Goal: Transaction & Acquisition: Purchase product/service

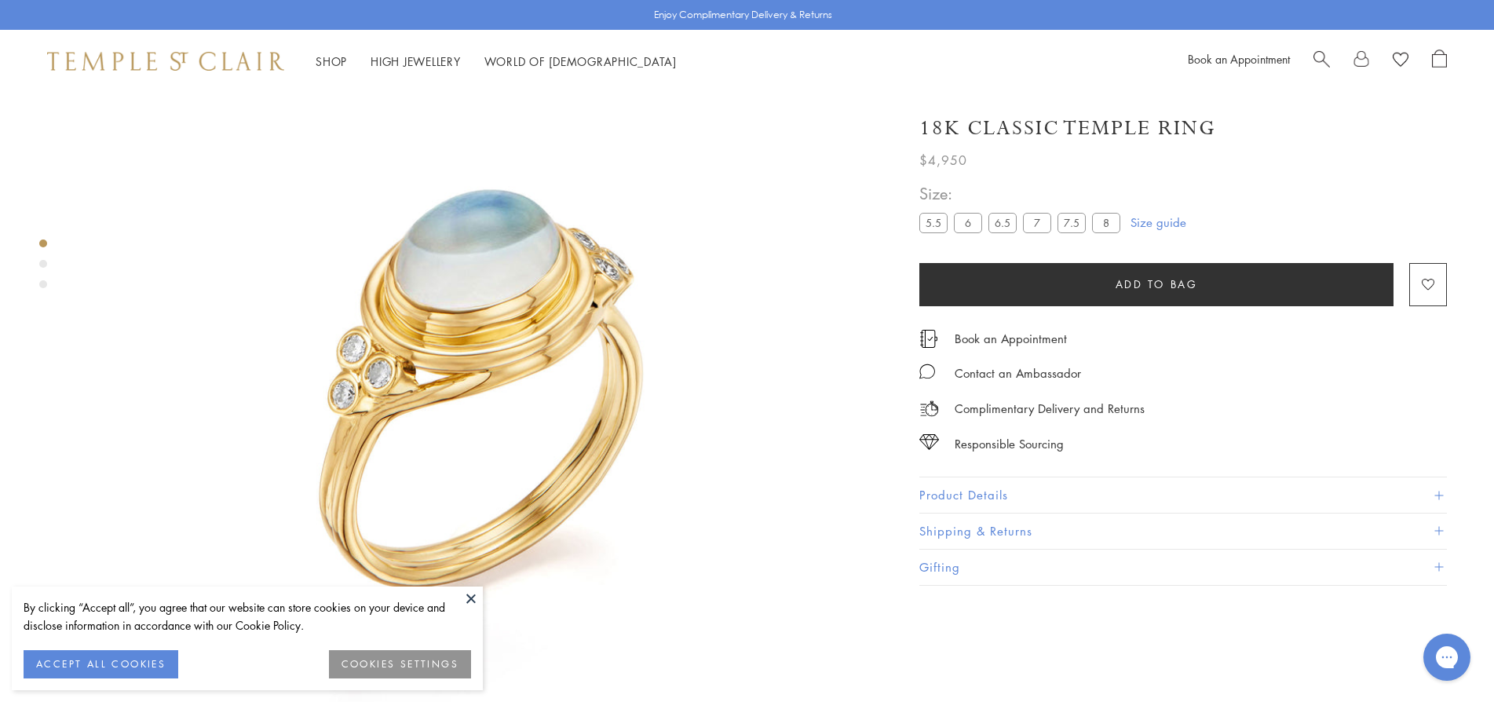
click at [240, 57] on img at bounding box center [165, 61] width 237 height 19
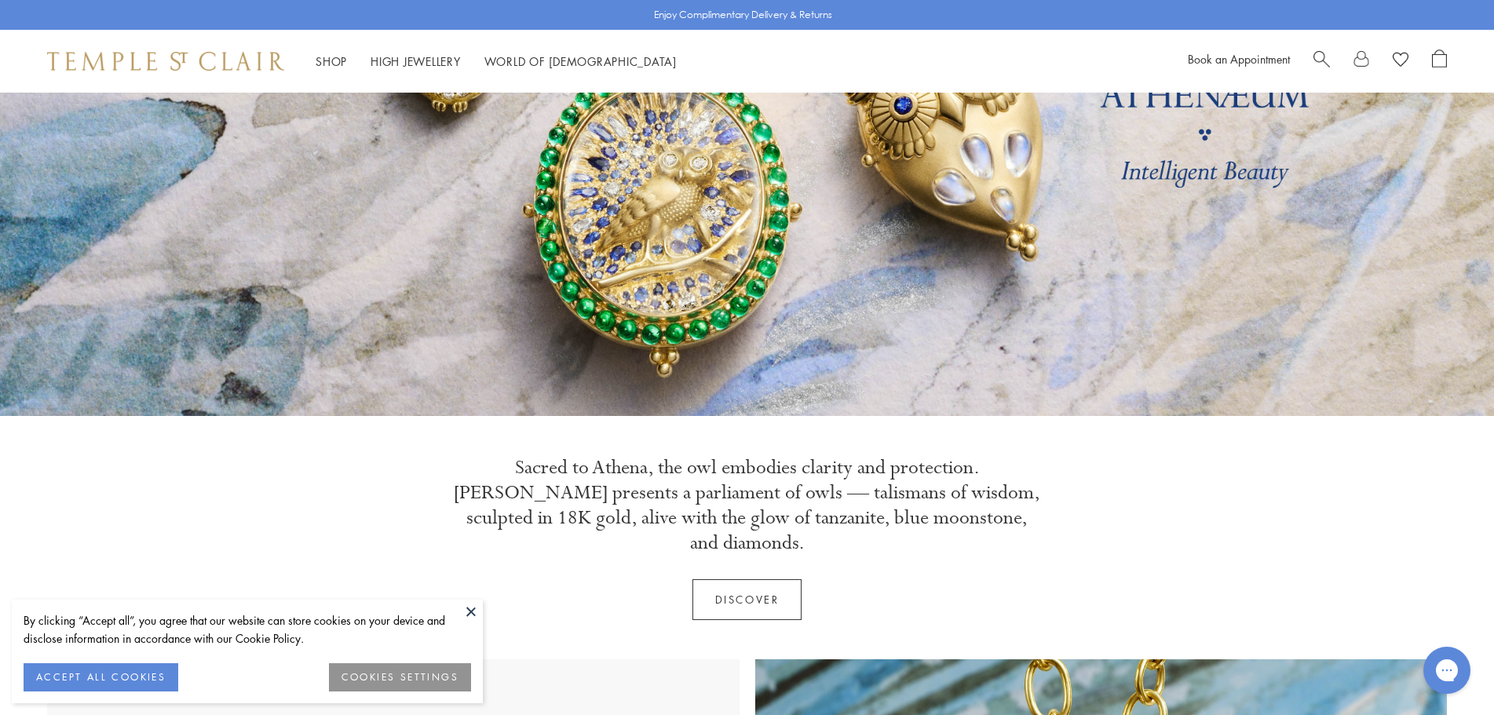
scroll to position [235, 0]
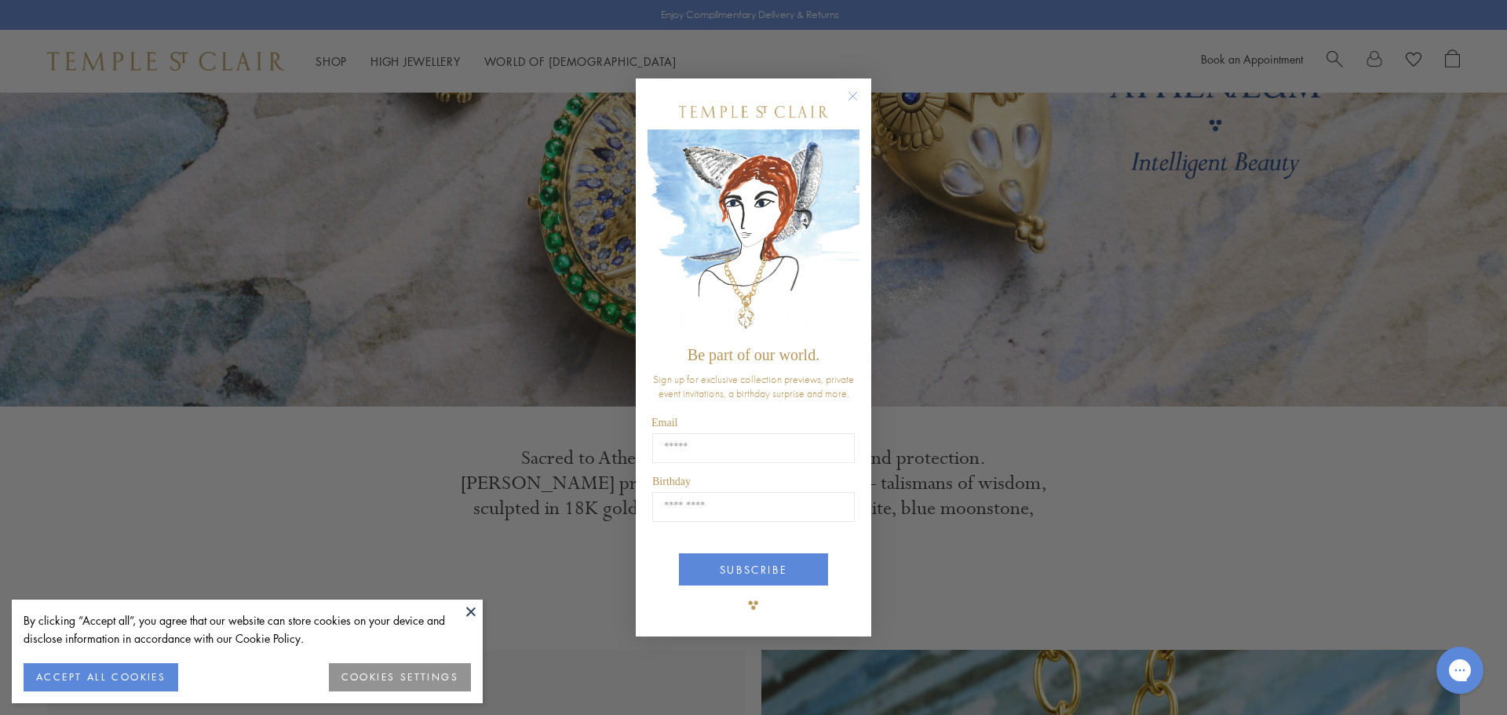
click at [855, 98] on circle "Close dialog" at bounding box center [853, 95] width 19 height 19
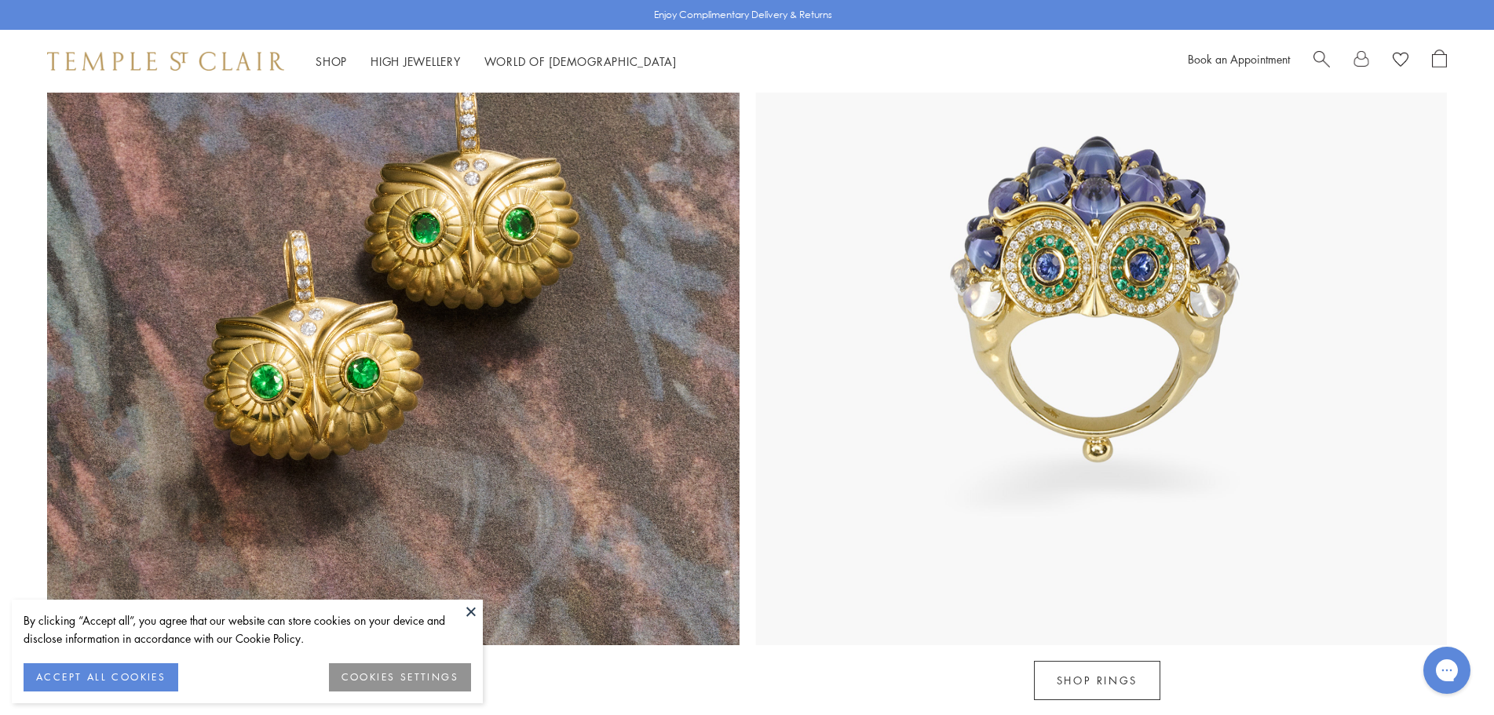
scroll to position [1884, 0]
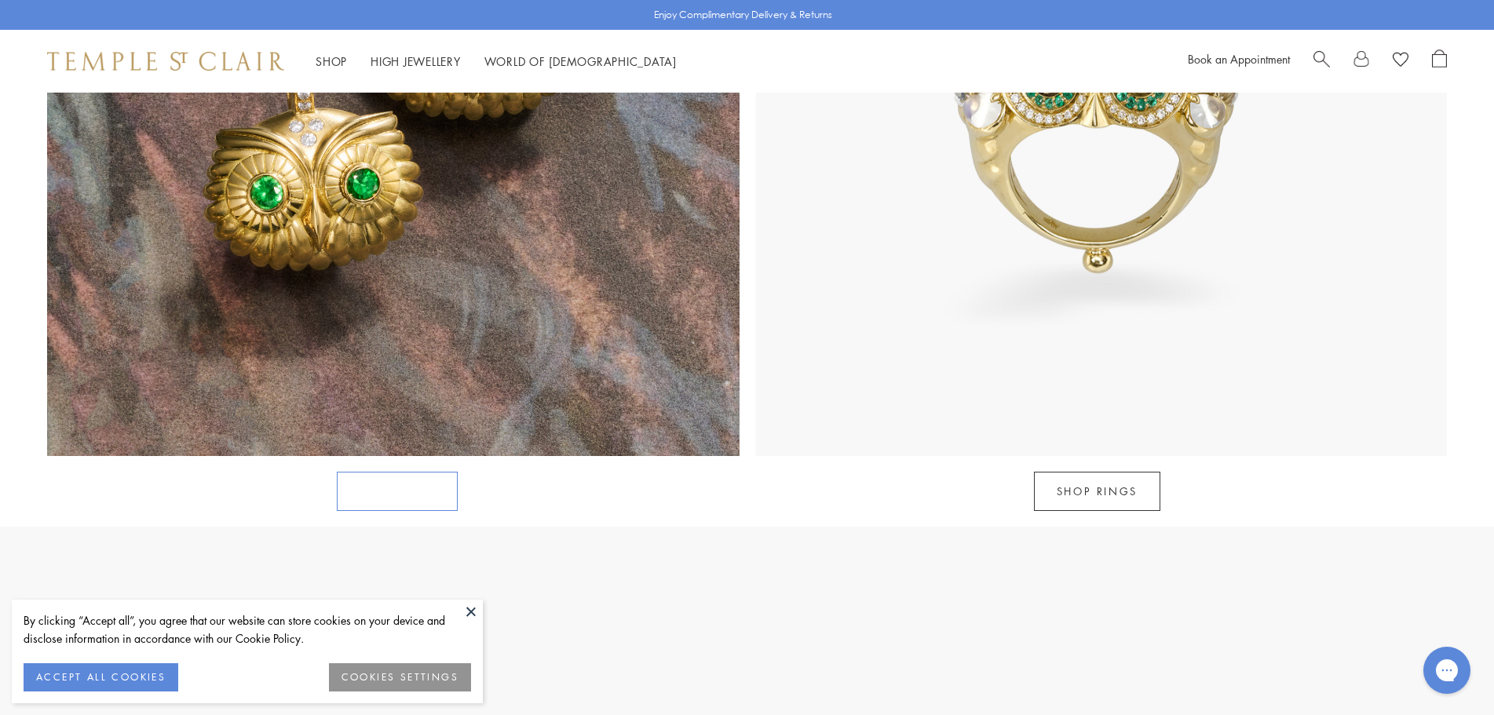
click at [428, 472] on link "Athenæum" at bounding box center [397, 491] width 121 height 39
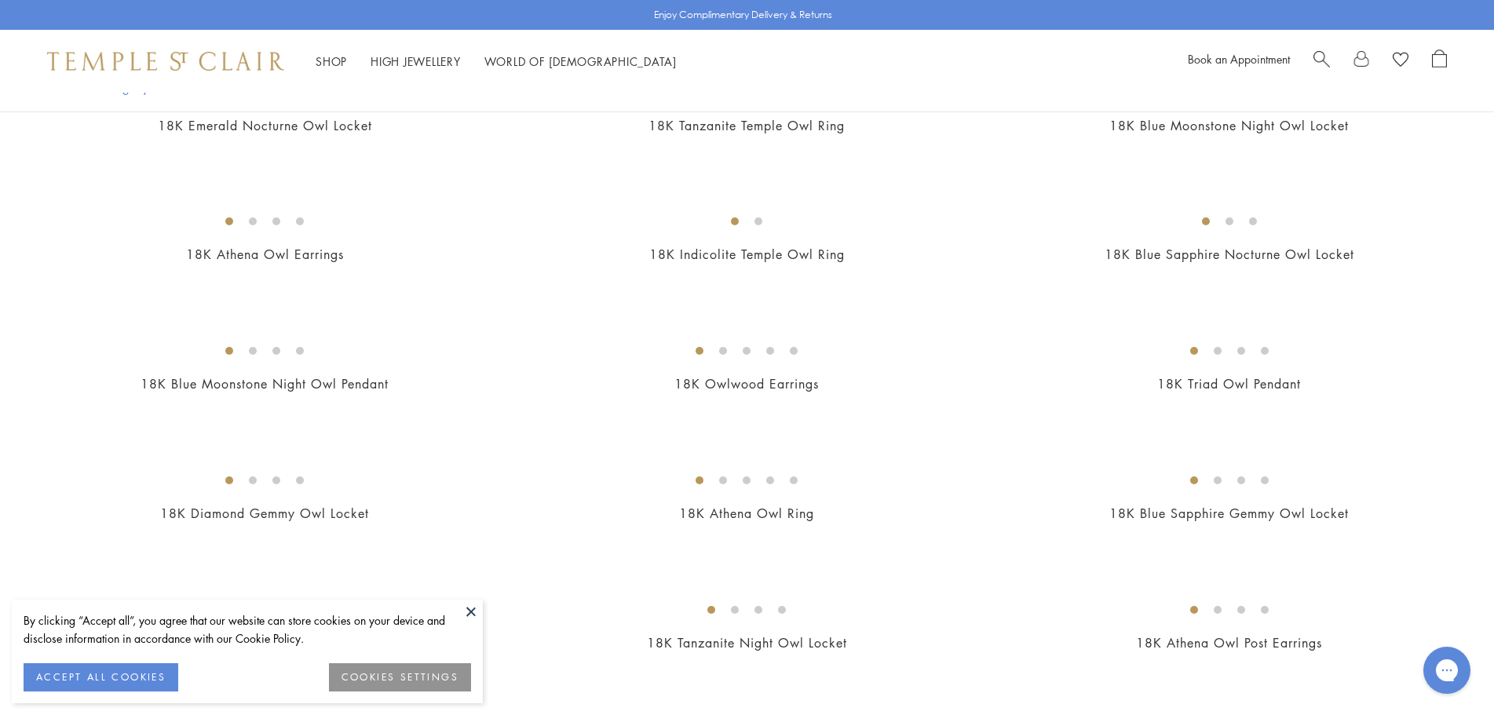
scroll to position [549, 0]
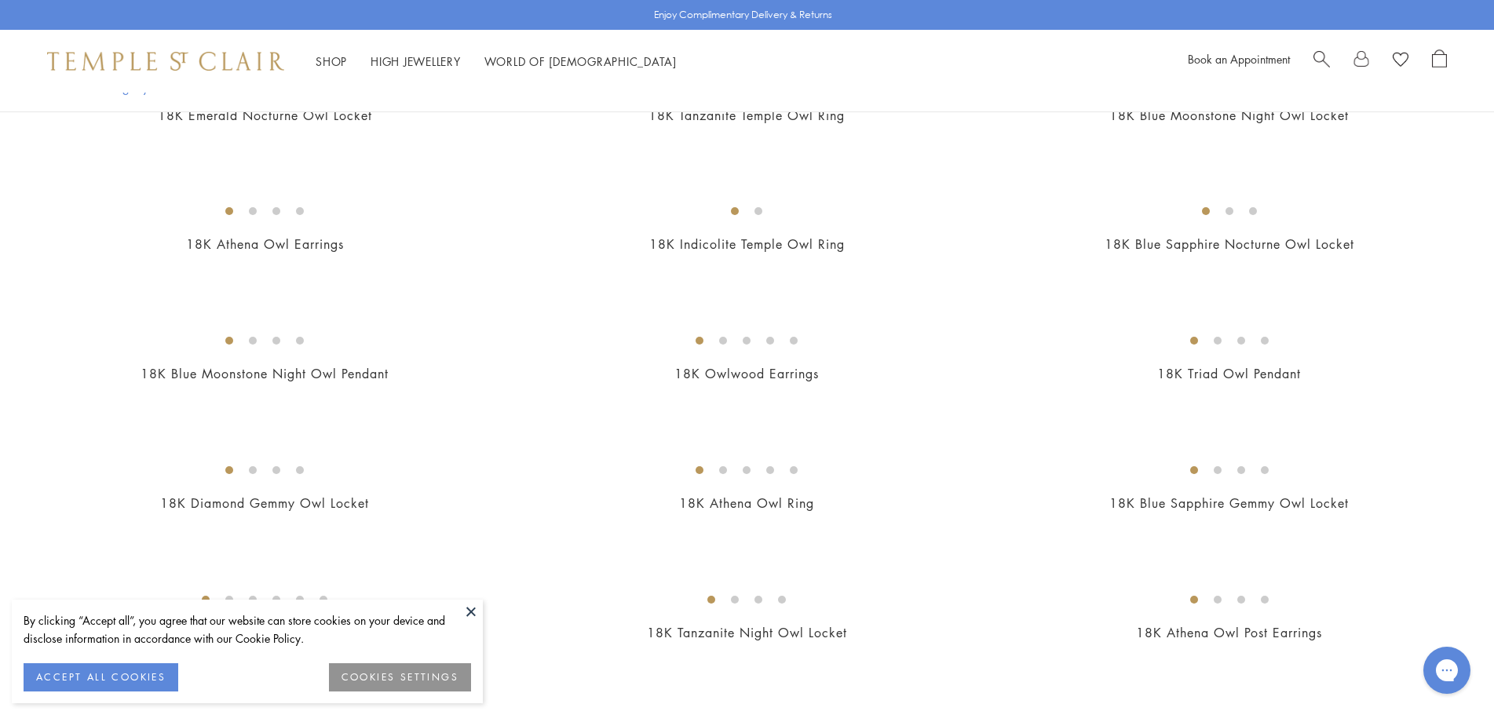
click at [472, 611] on button at bounding box center [471, 612] width 24 height 24
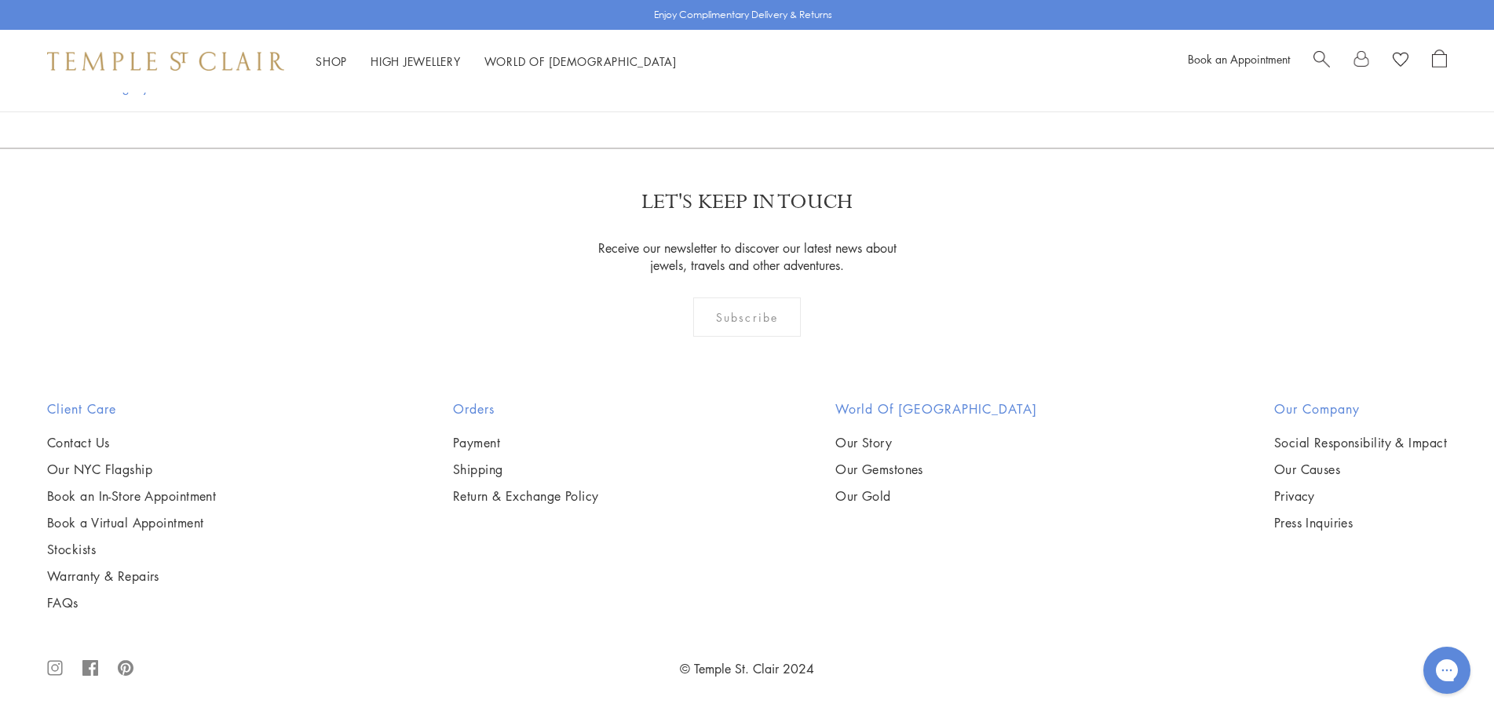
scroll to position [1805, 0]
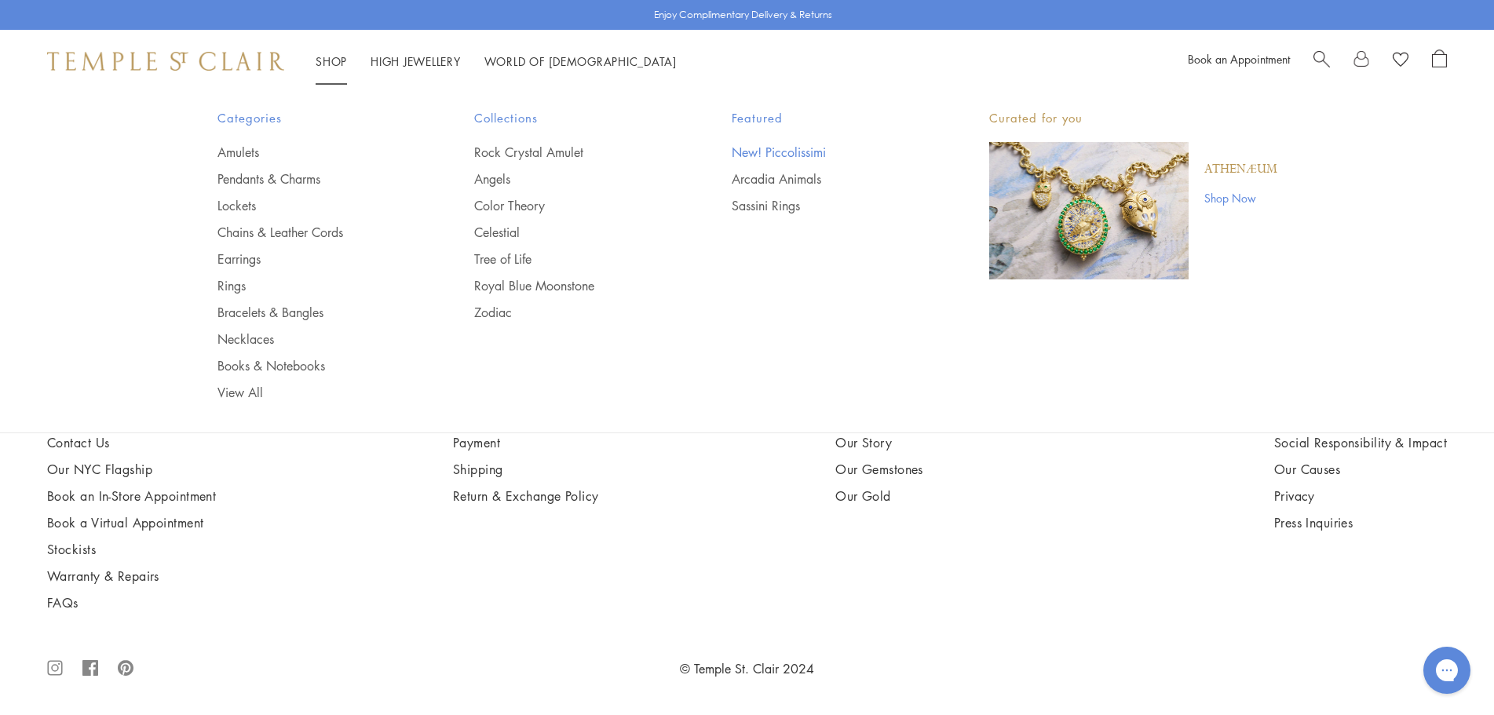
click at [757, 145] on link "New! Piccolissimi" at bounding box center [828, 152] width 195 height 17
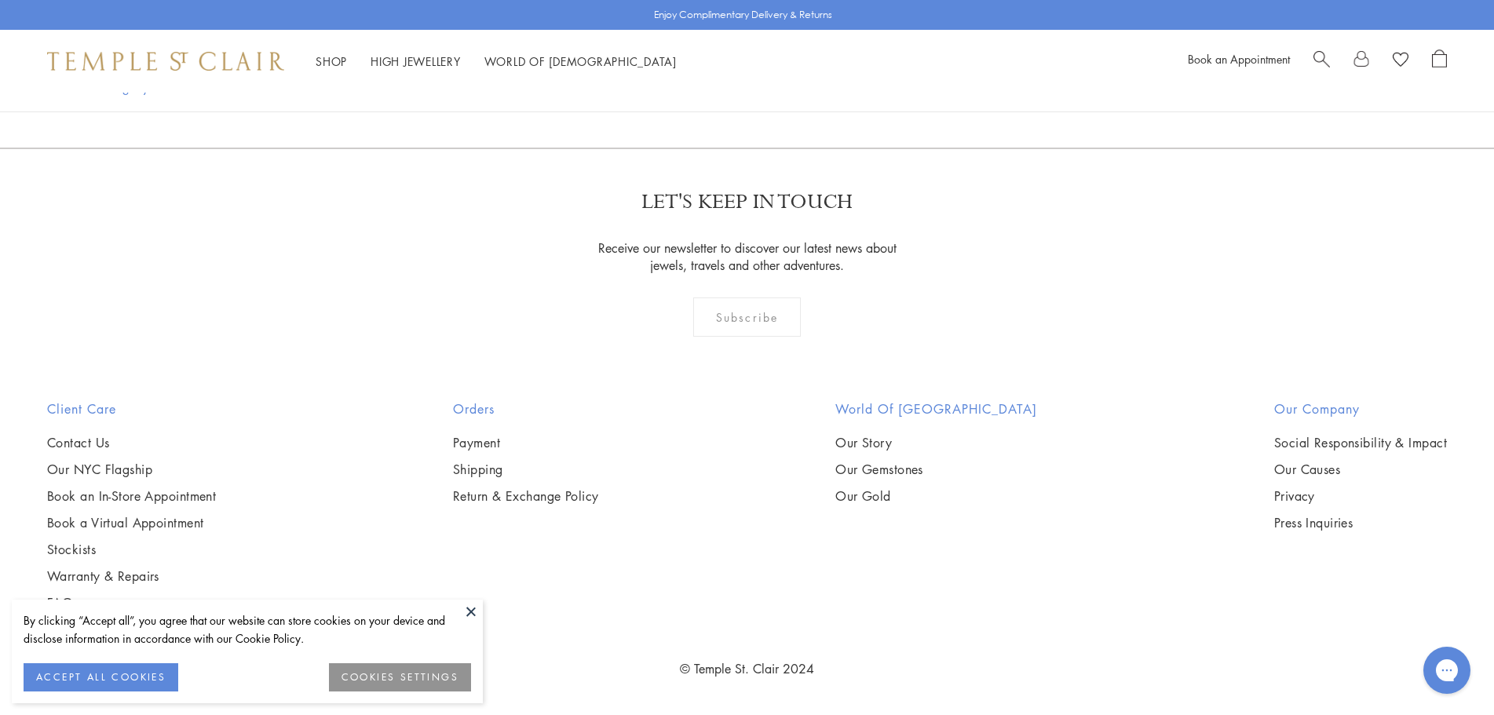
scroll to position [3610, 0]
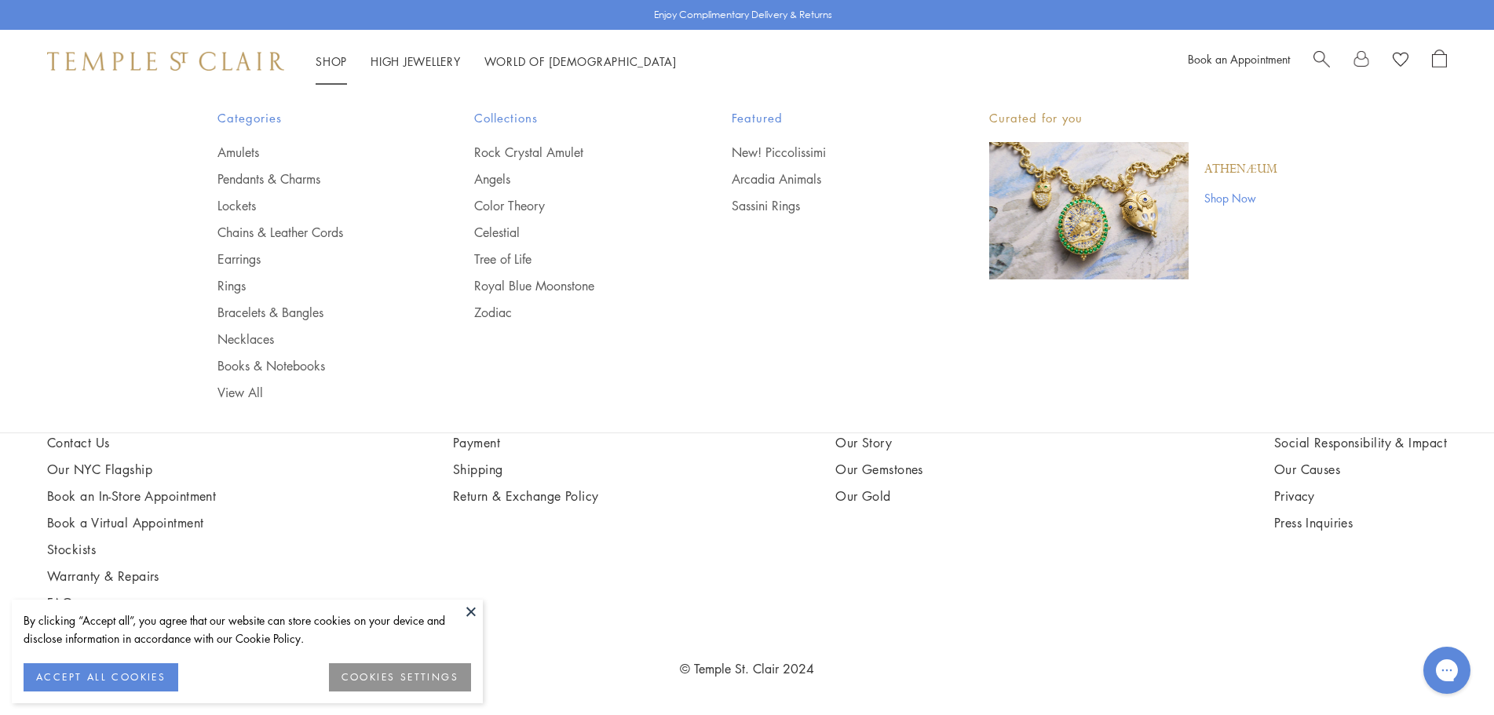
click at [1229, 192] on link "Shop Now" at bounding box center [1240, 197] width 73 height 17
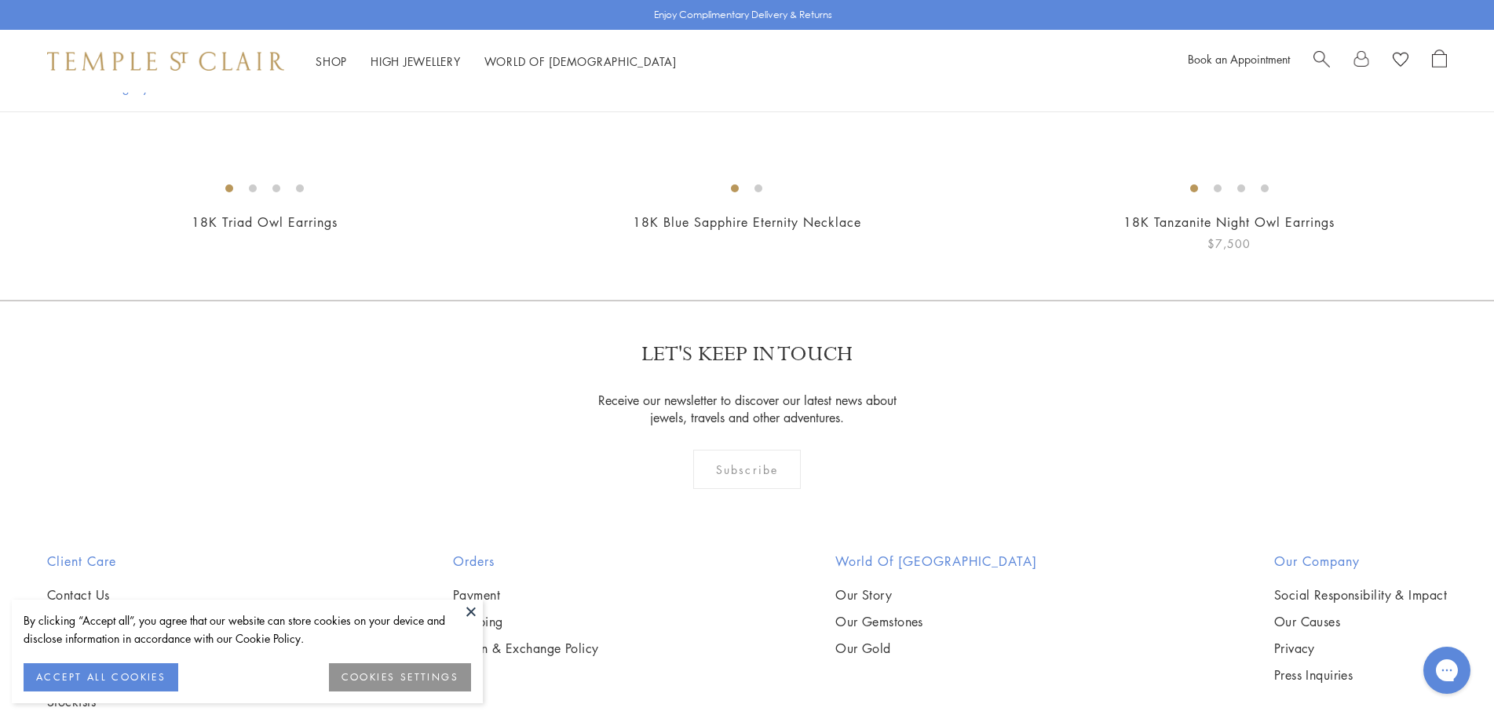
scroll to position [1099, 0]
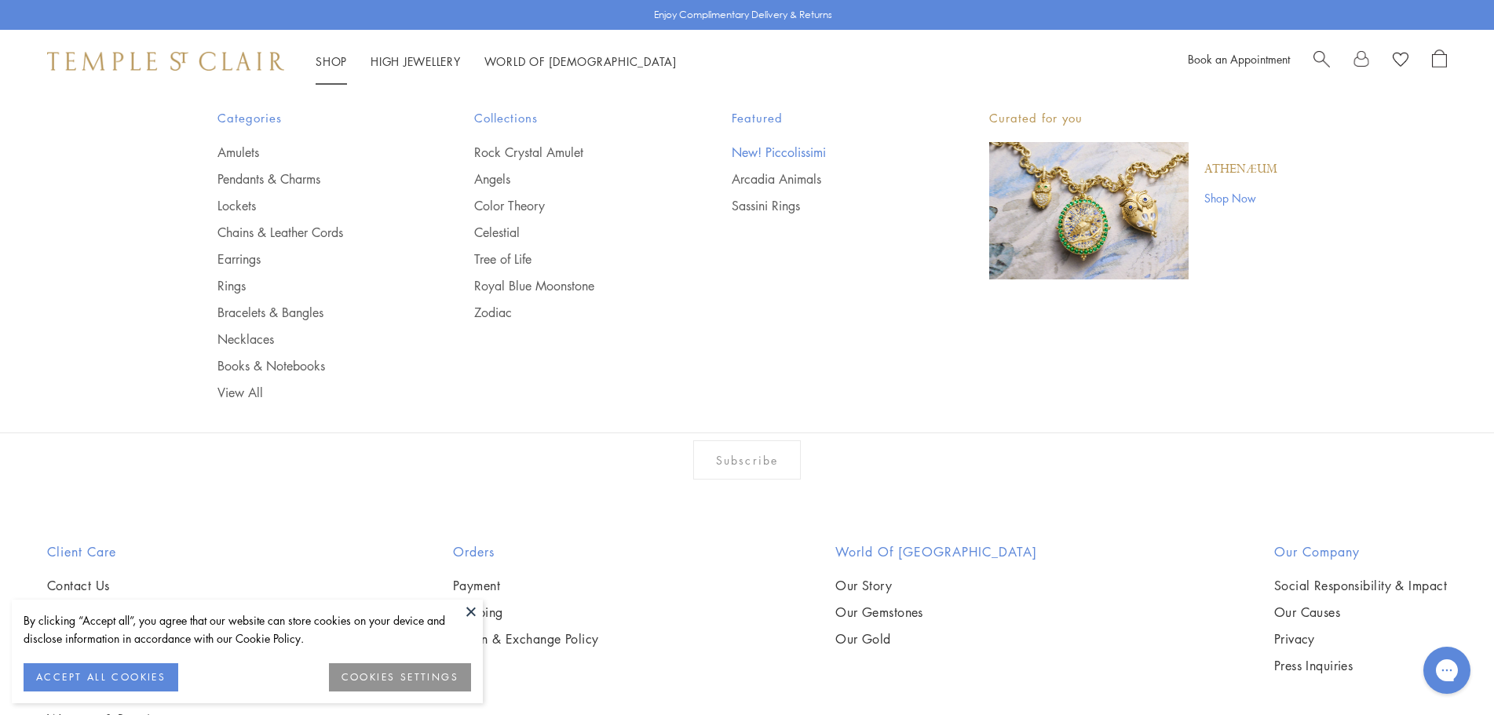
click at [754, 148] on link "New! Piccolissimi" at bounding box center [828, 152] width 195 height 17
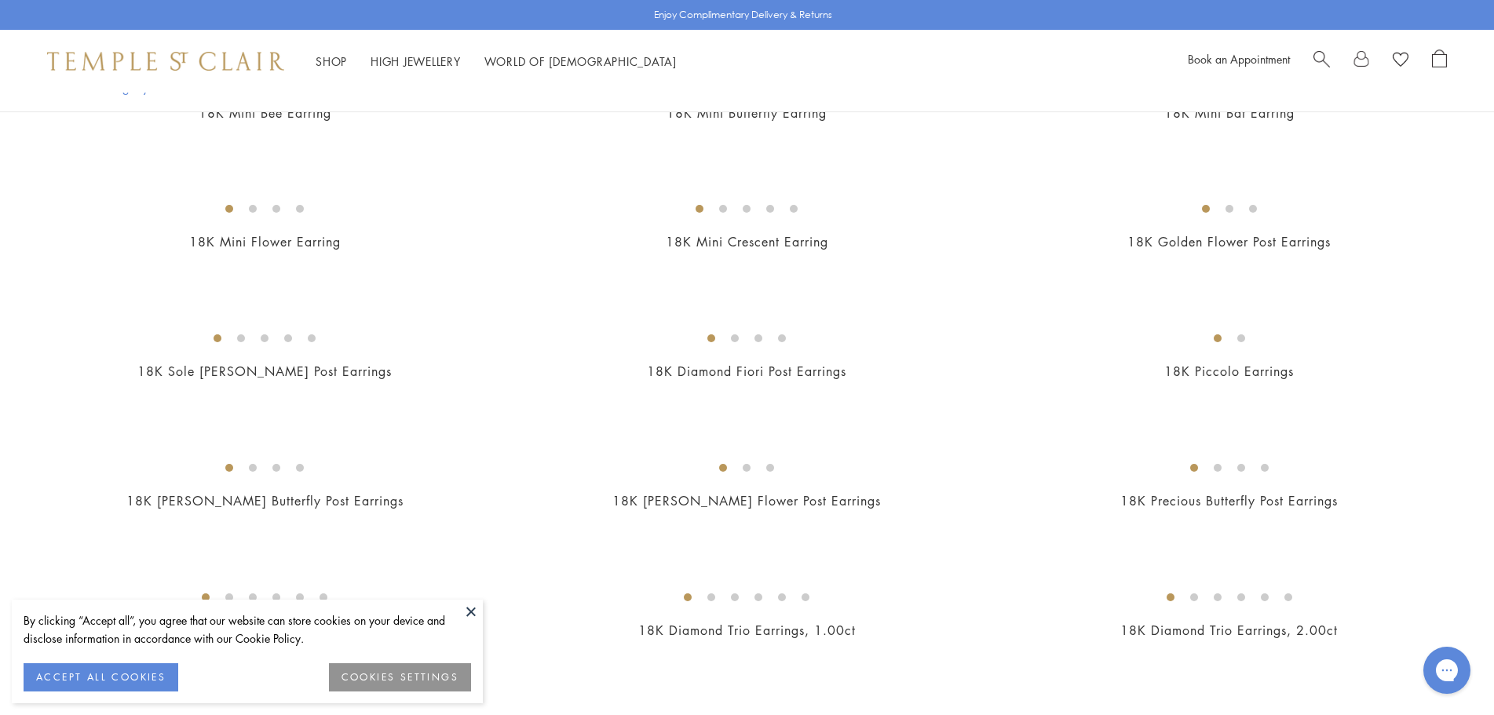
scroll to position [314, 0]
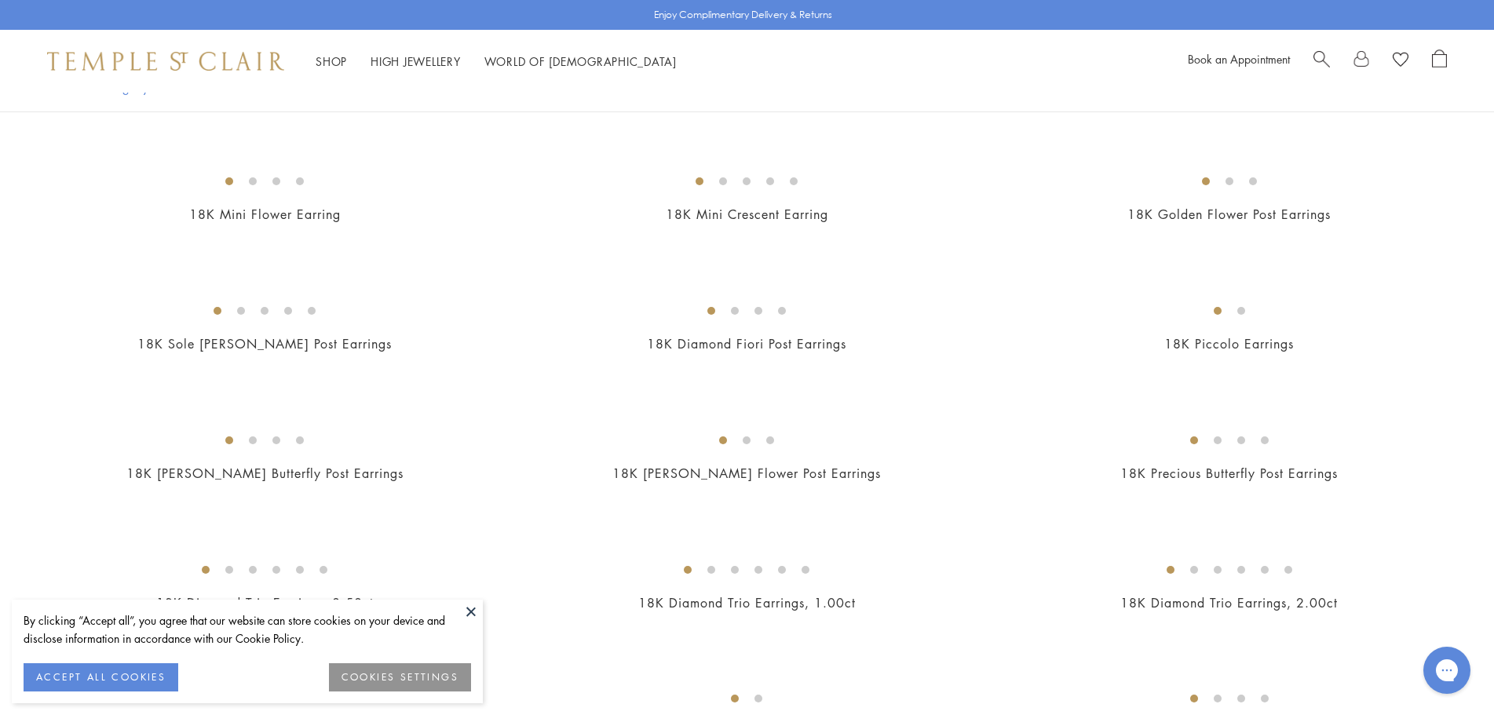
click at [0, 0] on img at bounding box center [0, 0] width 0 height 0
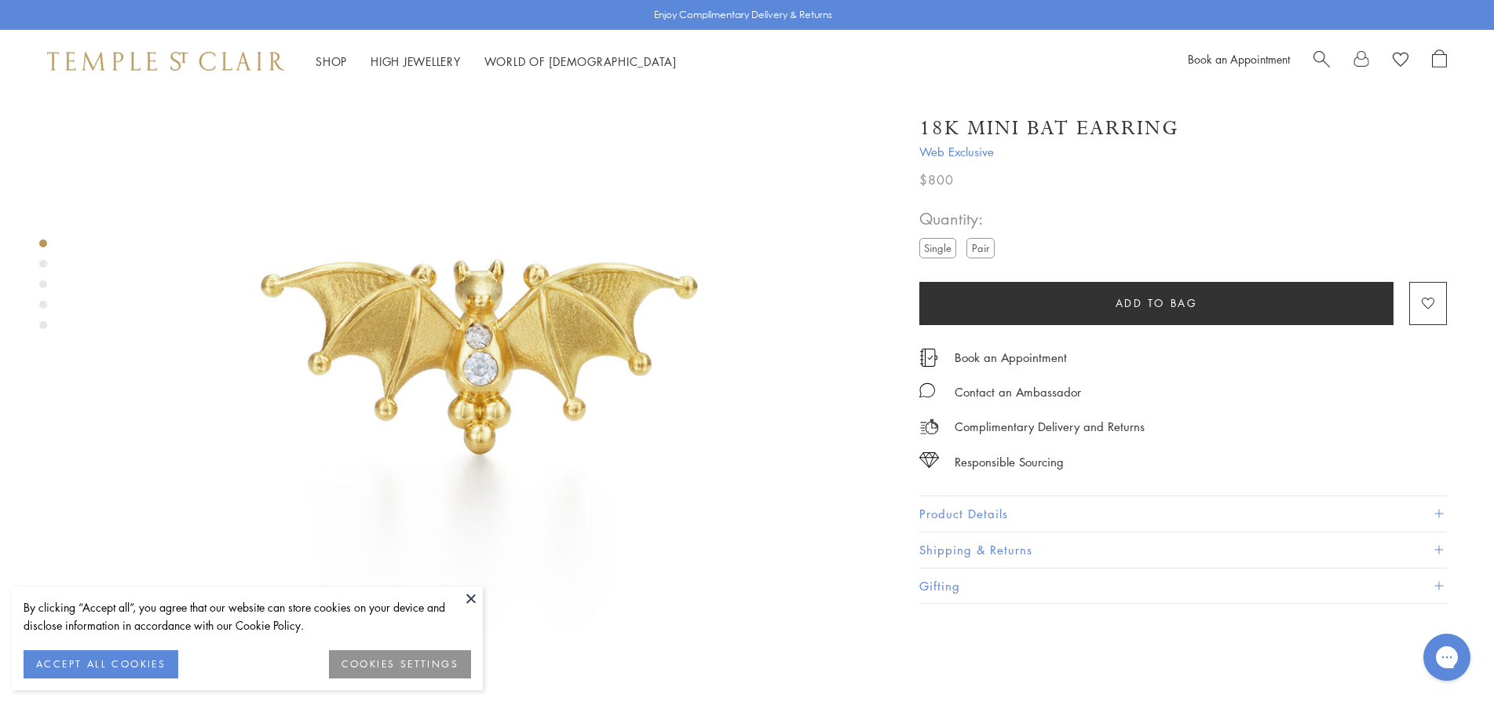
scroll to position [314, 0]
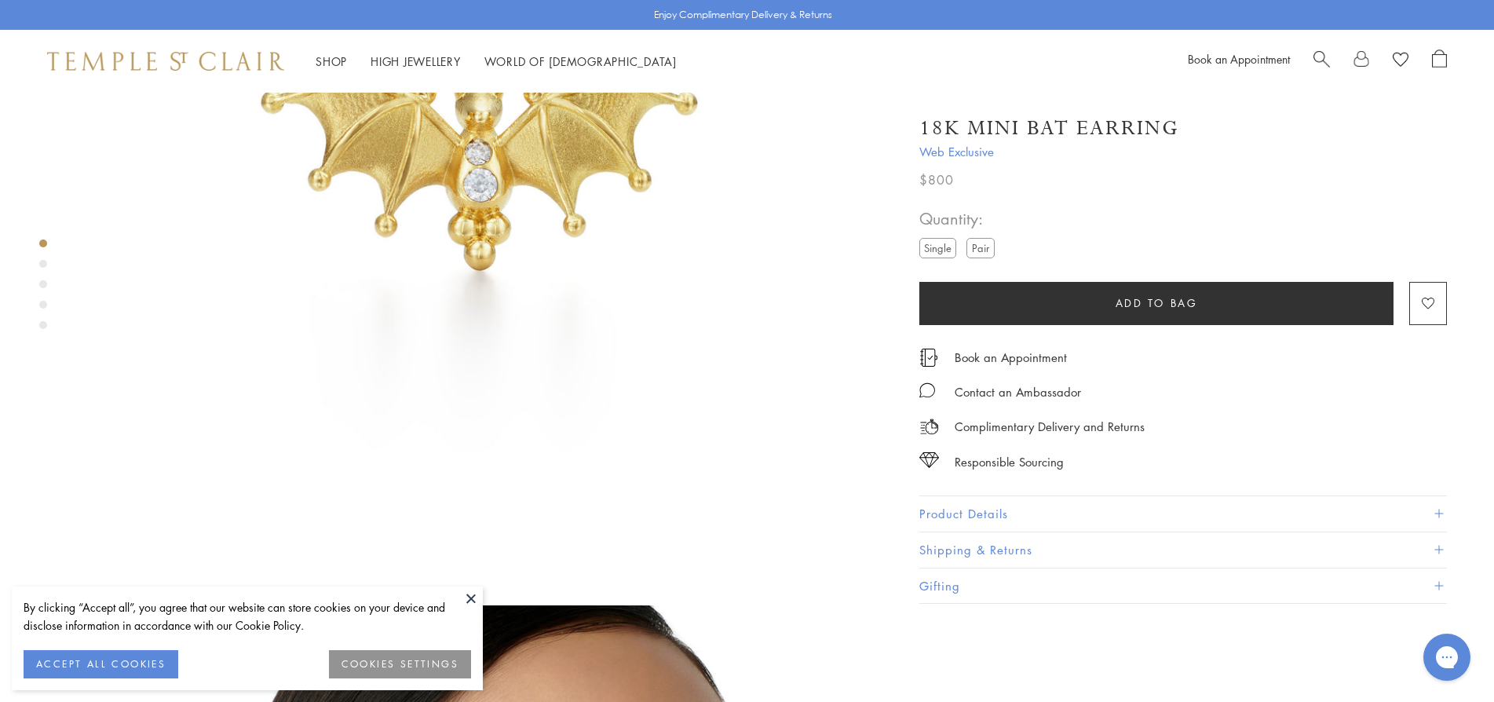
click at [475, 598] on button at bounding box center [471, 598] width 24 height 24
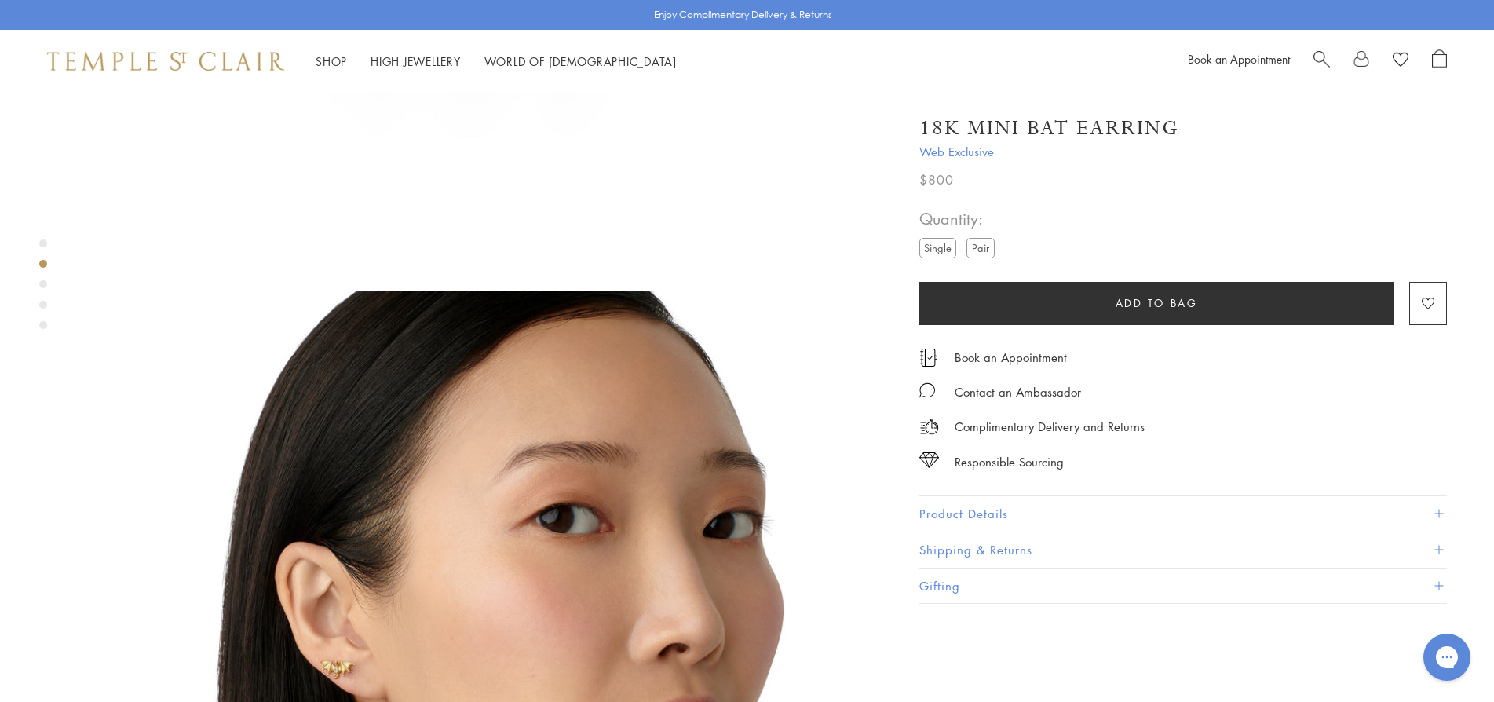
scroll to position [706, 0]
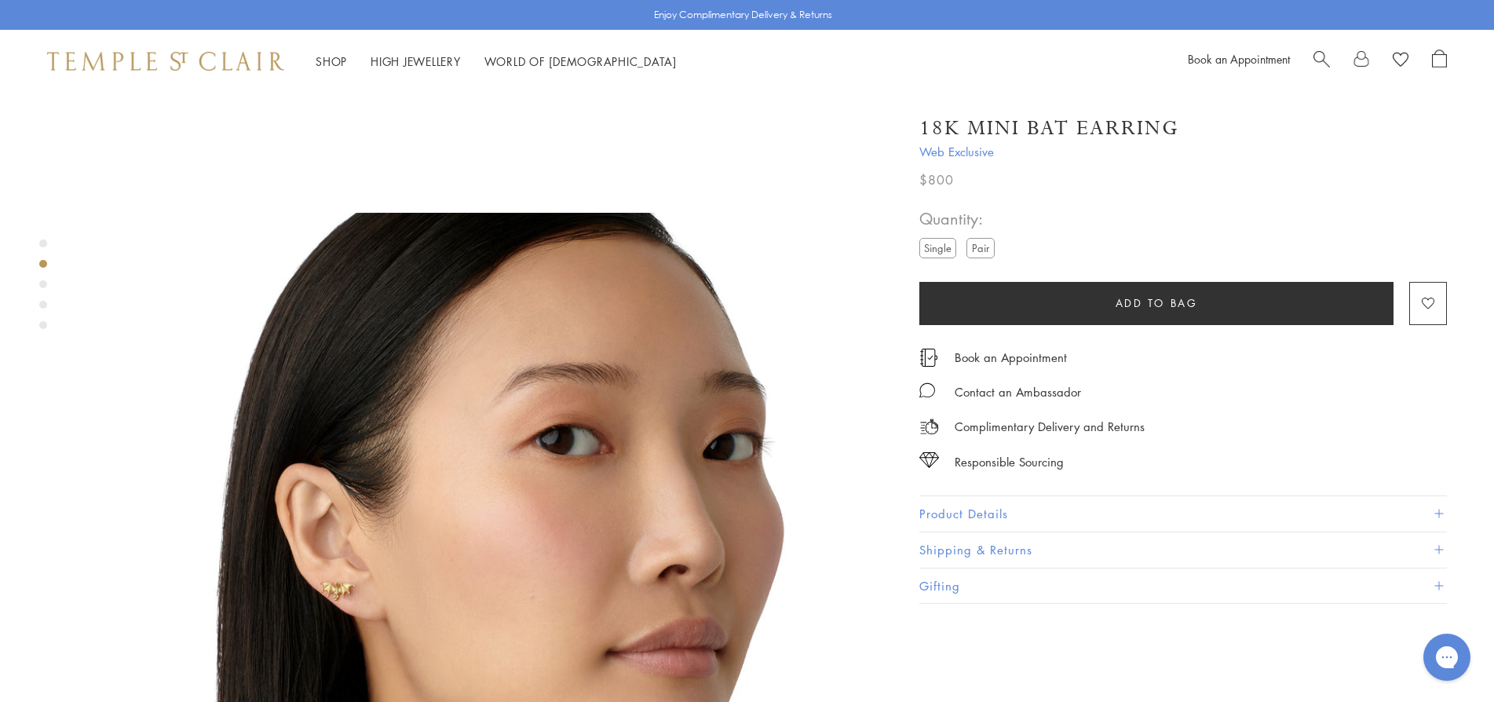
click at [976, 249] on label "Pair" at bounding box center [980, 248] width 28 height 20
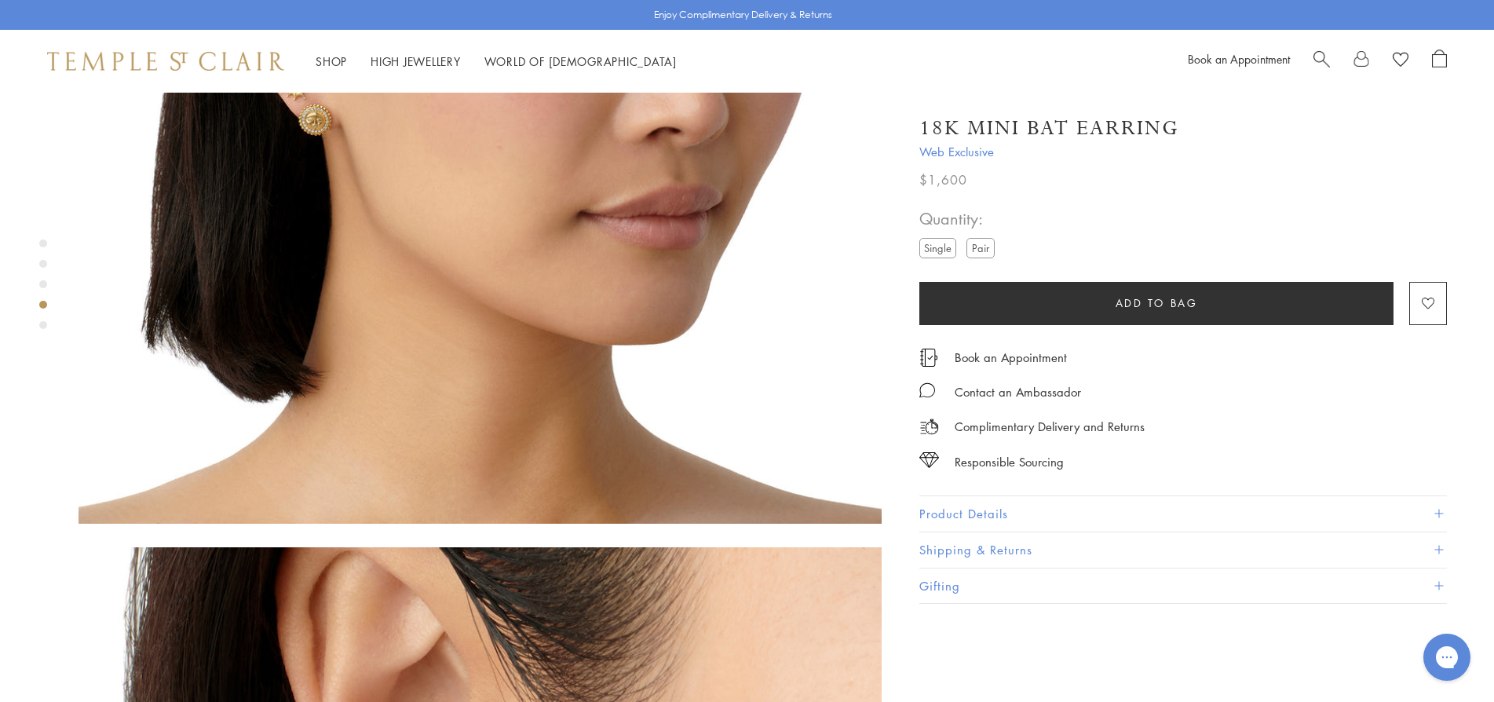
scroll to position [2511, 0]
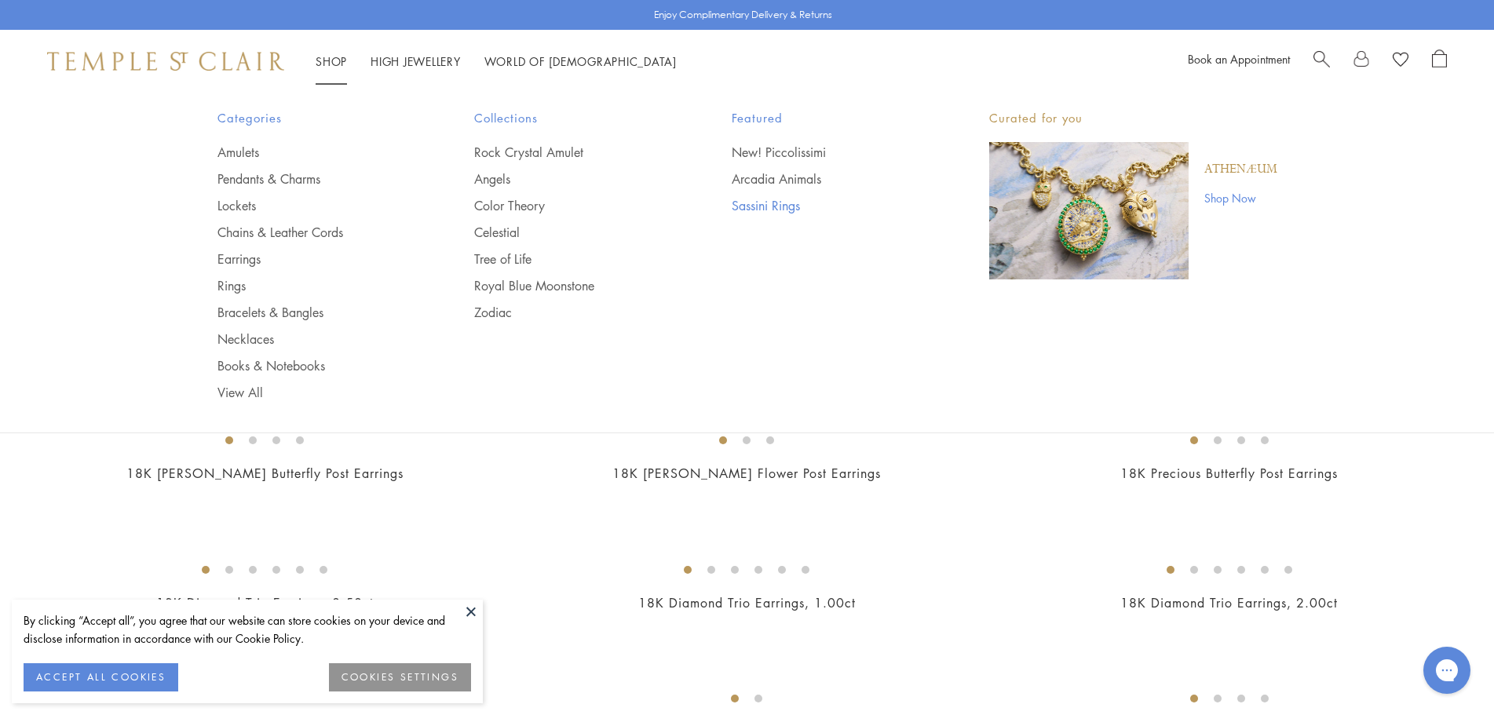
click at [772, 207] on link "Sassini Rings" at bounding box center [828, 205] width 195 height 17
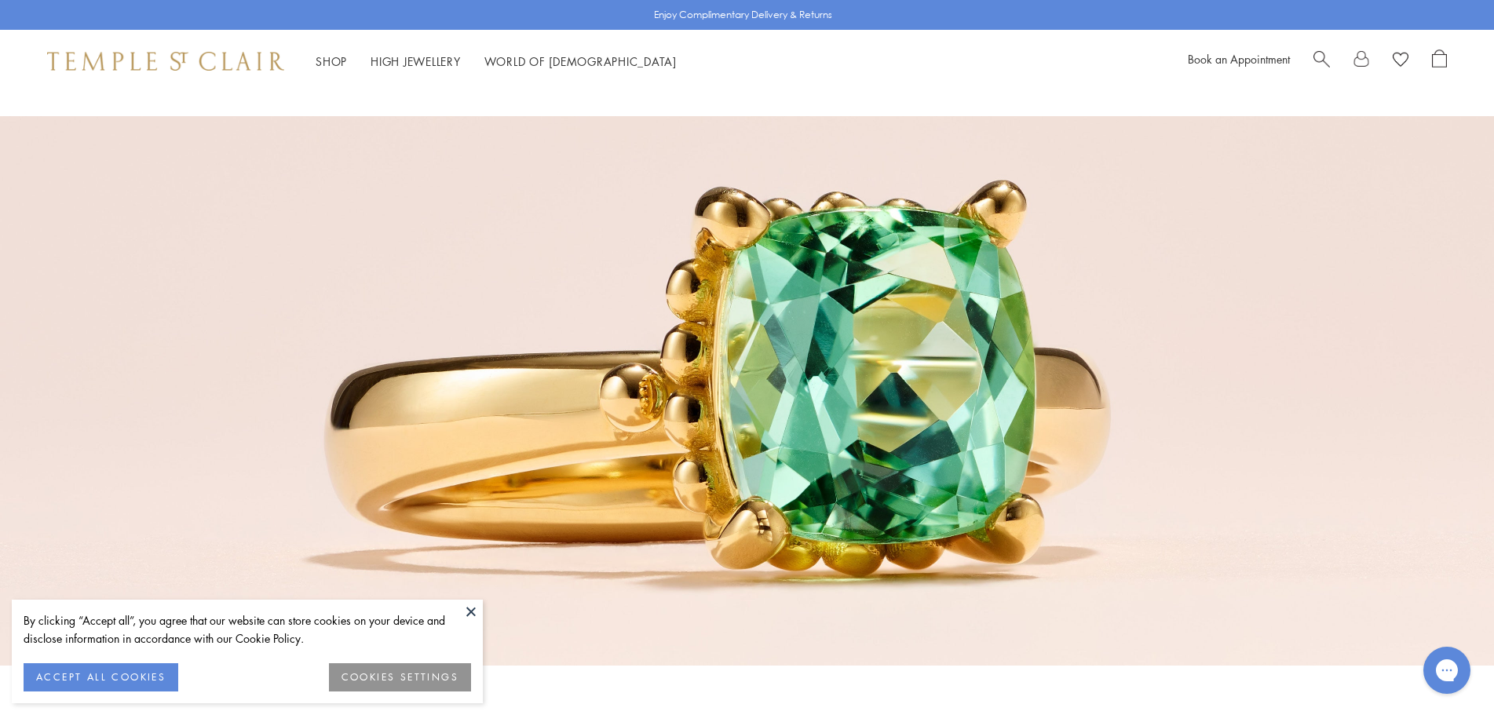
scroll to position [3610, 0]
